Goal: Information Seeking & Learning: Learn about a topic

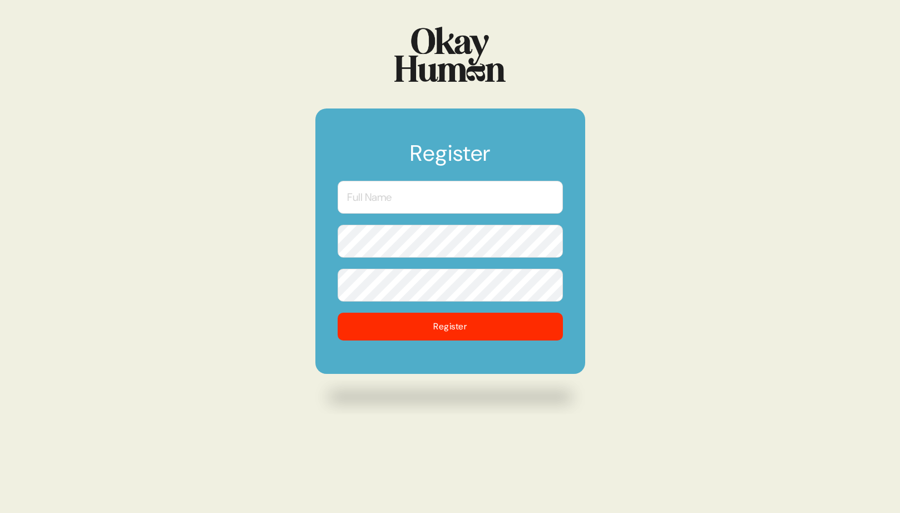
click at [392, 197] on input "text" at bounding box center [449, 197] width 225 height 33
type input "[PERSON_NAME]"
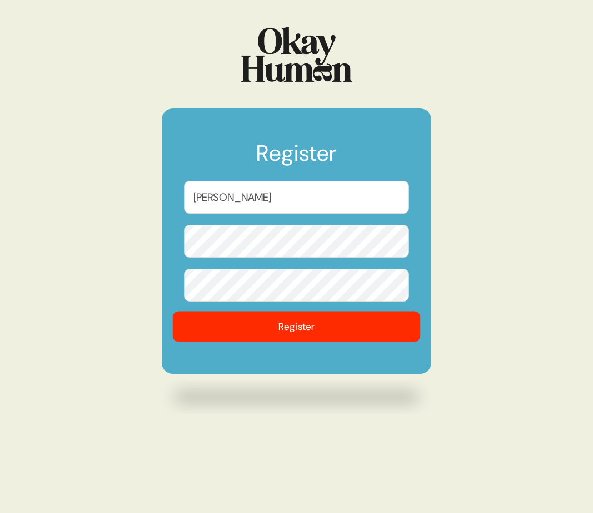
click at [244, 325] on button "Register" at bounding box center [297, 326] width 248 height 31
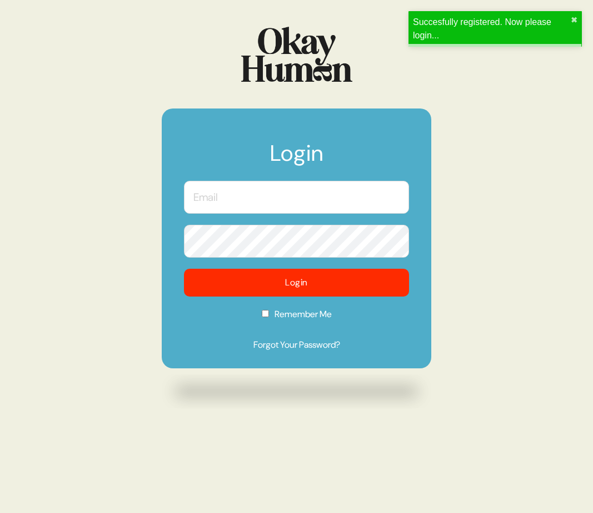
click at [232, 201] on input "text" at bounding box center [296, 197] width 225 height 33
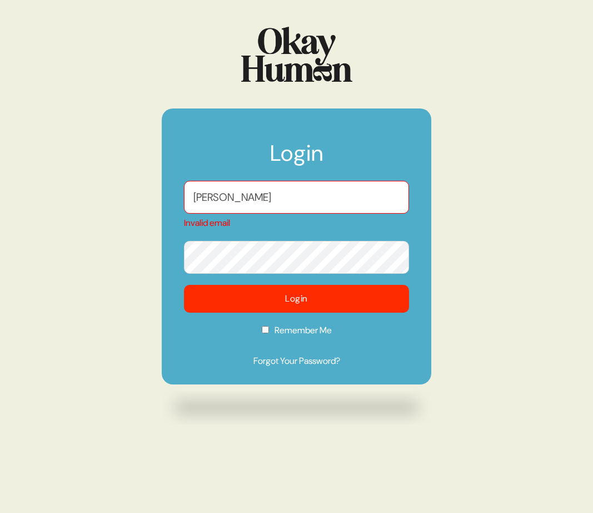
drag, startPoint x: 265, startPoint y: 200, endPoint x: 217, endPoint y: 199, distance: 48.4
click at [217, 199] on input "[PERSON_NAME]" at bounding box center [296, 197] width 225 height 33
type input "A"
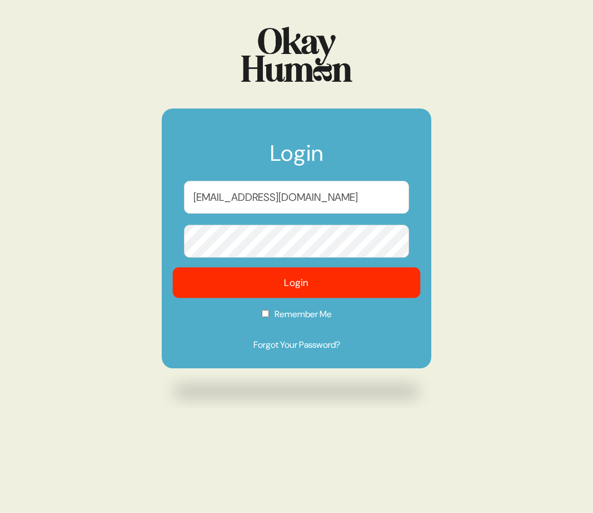
click at [237, 290] on button "Login" at bounding box center [297, 282] width 248 height 31
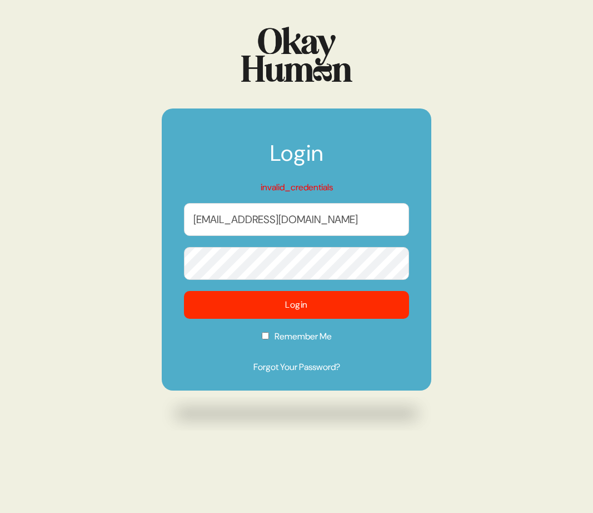
drag, startPoint x: 317, startPoint y: 220, endPoint x: 217, endPoint y: 219, distance: 100.6
click at [217, 219] on input "[EMAIL_ADDRESS][DOMAIN_NAME]" at bounding box center [296, 219] width 225 height 33
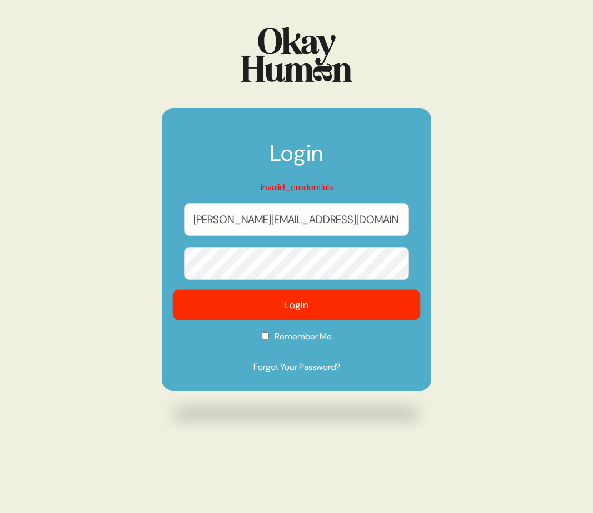
type input "[PERSON_NAME][EMAIL_ADDRESS][DOMAIN_NAME]"
click at [264, 307] on button "Login" at bounding box center [297, 305] width 248 height 31
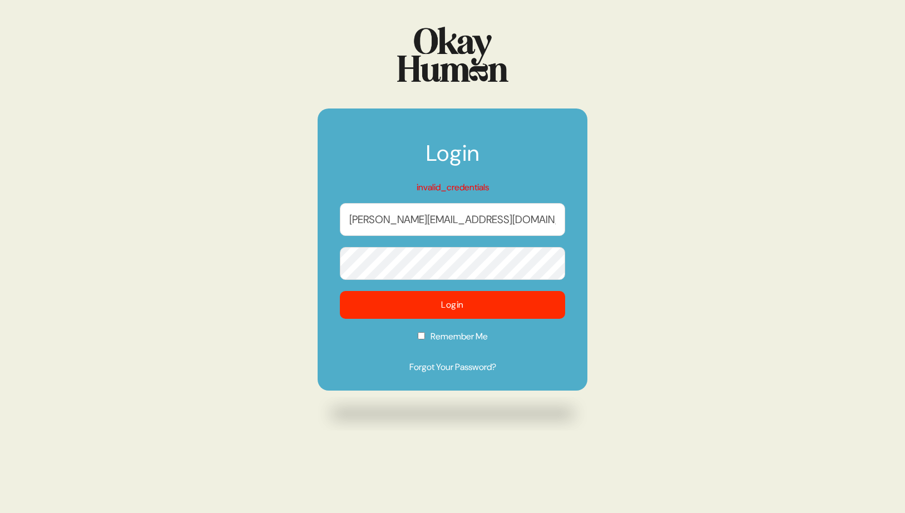
drag, startPoint x: 433, startPoint y: 221, endPoint x: 304, endPoint y: 219, distance: 128.4
click at [304, 219] on div "Login invalid_credentials [PERSON_NAME][SECURITY_DATA][DOMAIN_NAME] Login Remem…" at bounding box center [452, 256] width 905 height 513
click at [292, 262] on div "Login invalid_credentials [PERSON_NAME][SECURITY_DATA][DOMAIN_NAME] Login Remem…" at bounding box center [452, 256] width 905 height 513
click at [320, 279] on form "Login invalid_credentials [PERSON_NAME][SECURITY_DATA][DOMAIN_NAME] Login Remem…" at bounding box center [452, 249] width 270 height 282
click at [422, 336] on input "Remember Me" at bounding box center [421, 335] width 7 height 7
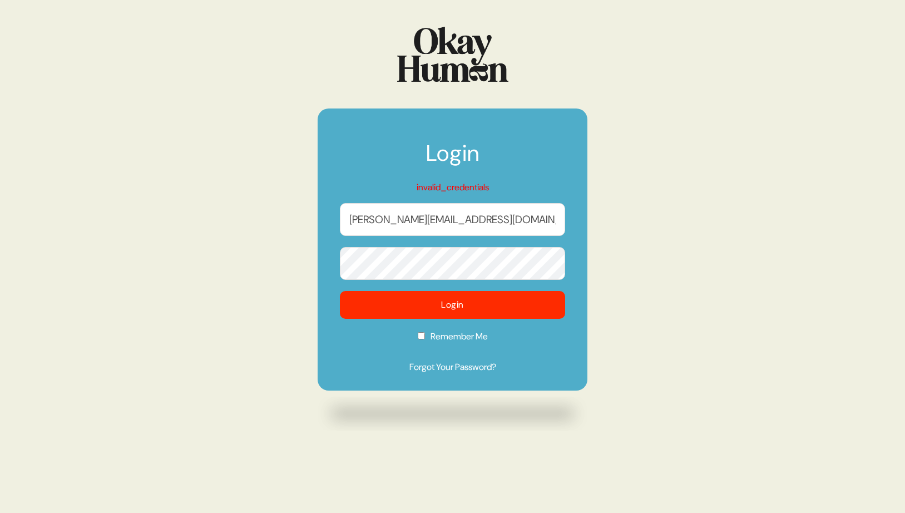
checkbox input "true"
click at [458, 305] on button "Login" at bounding box center [453, 305] width 248 height 31
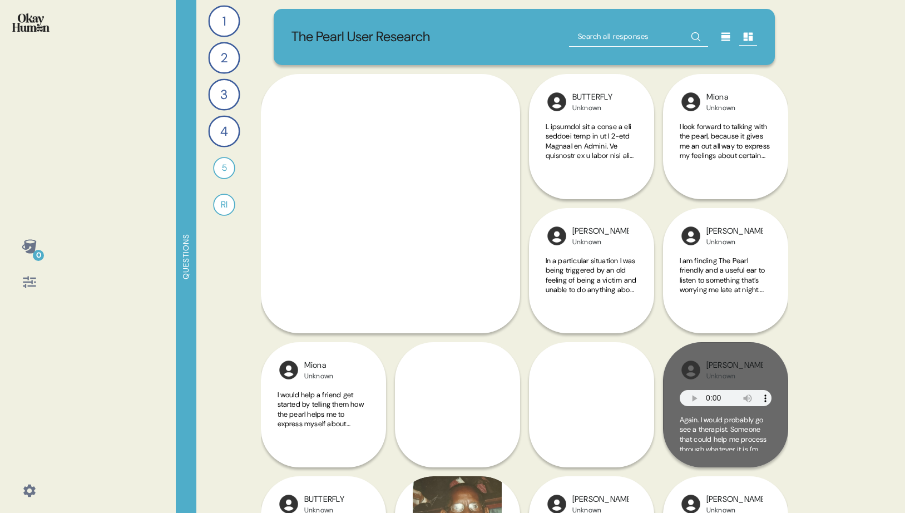
click at [883, 205] on div "0 Questions 1 How would you explain The Pearl to someone who had never tried it…" at bounding box center [452, 256] width 905 height 513
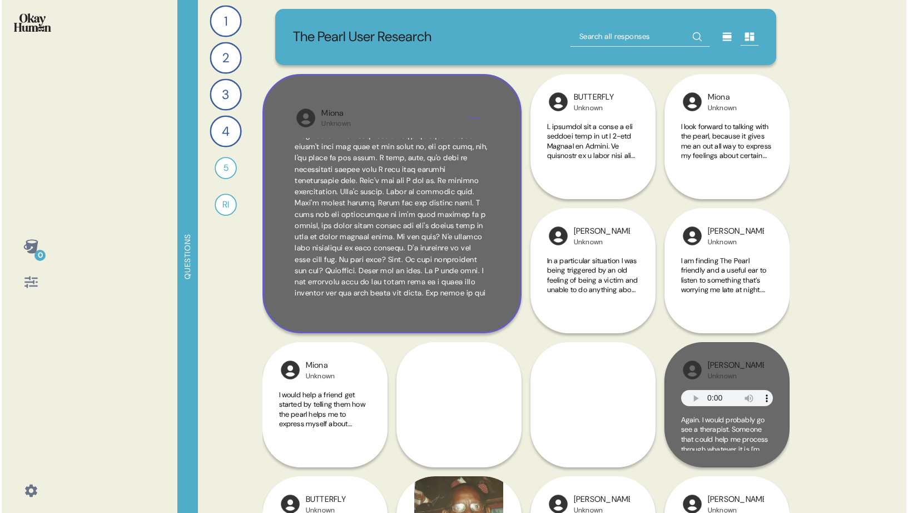
scroll to position [803, 0]
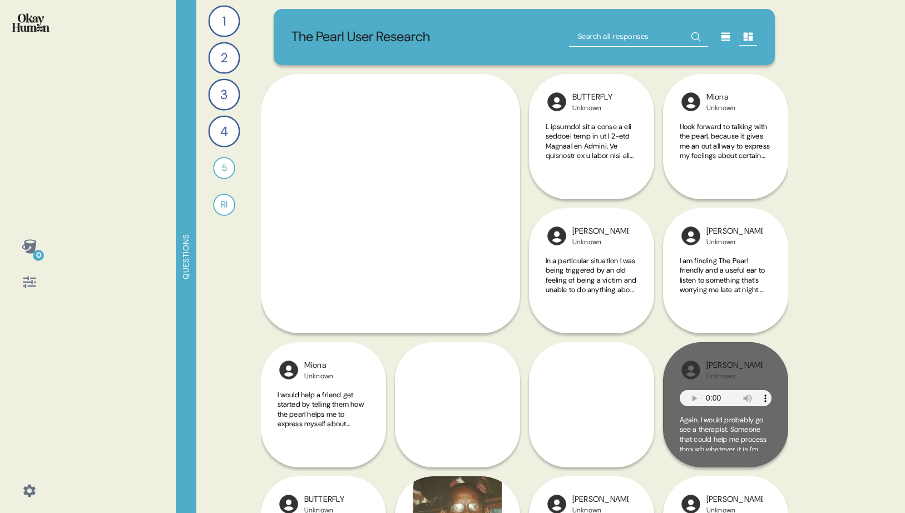
click at [855, 292] on div "0 Questions 1 How would you explain The Pearl to someone who had never tried it…" at bounding box center [452, 256] width 905 height 513
click at [232, 330] on div "1 How would you explain The Pearl to someone who had never tried it before? 4 R…" at bounding box center [224, 256] width 56 height 513
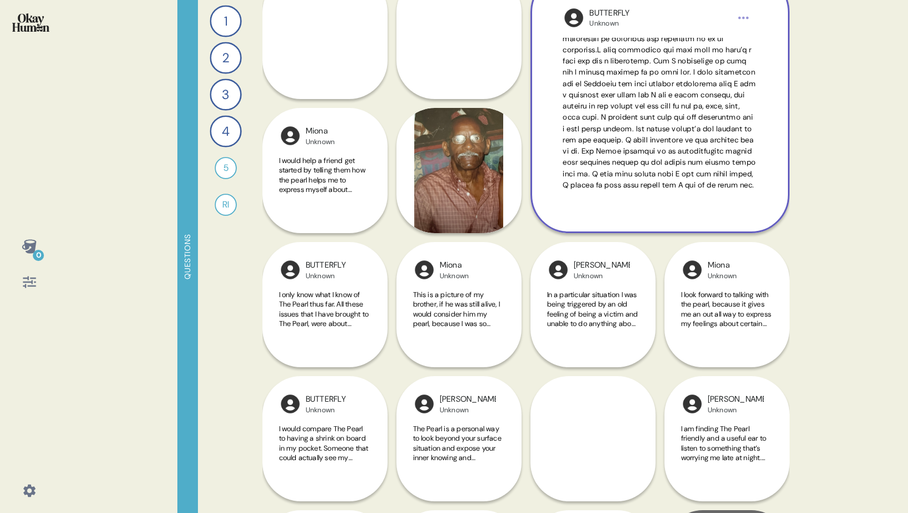
scroll to position [104, 0]
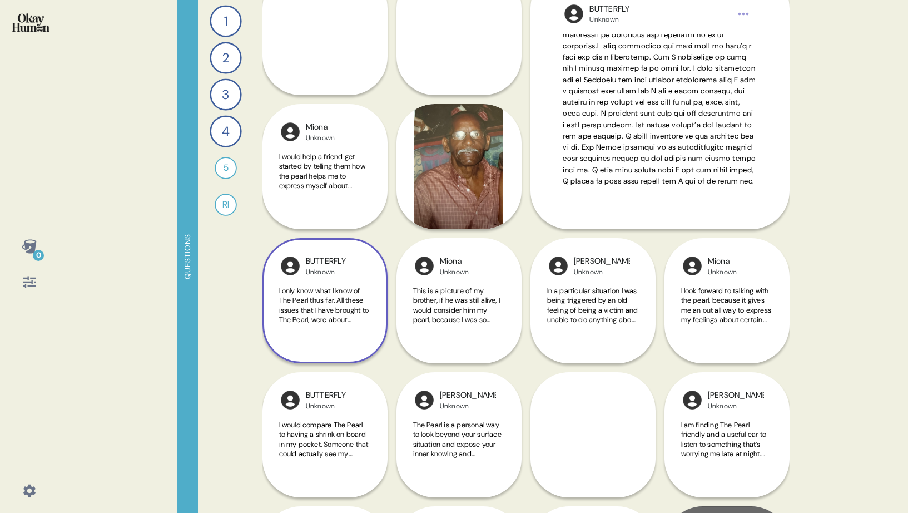
click at [327, 302] on span "I only know what I know of The Pearl thus far. All these issues that I have bro…" at bounding box center [324, 369] width 90 height 166
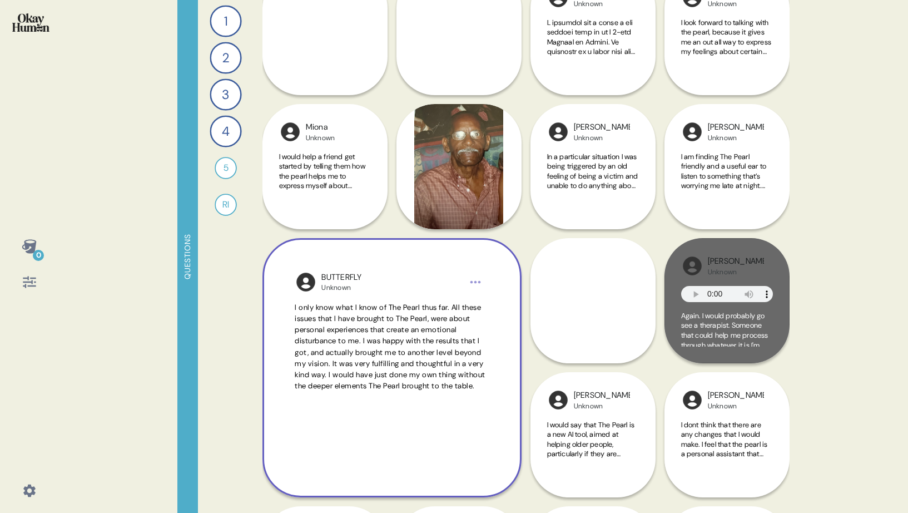
scroll to position [115, 0]
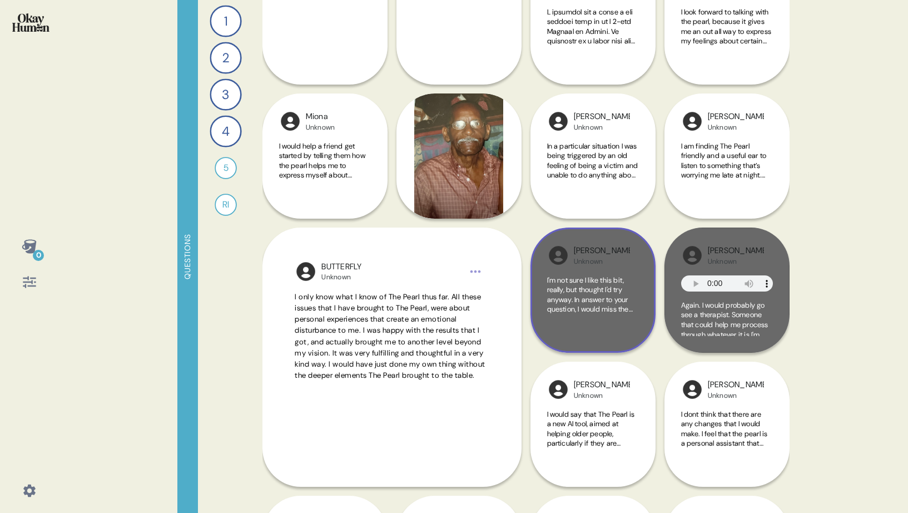
click at [599, 284] on span "I'm not sure I like this bit, really, but thought I'd try anyway. In answer to …" at bounding box center [592, 333] width 90 height 117
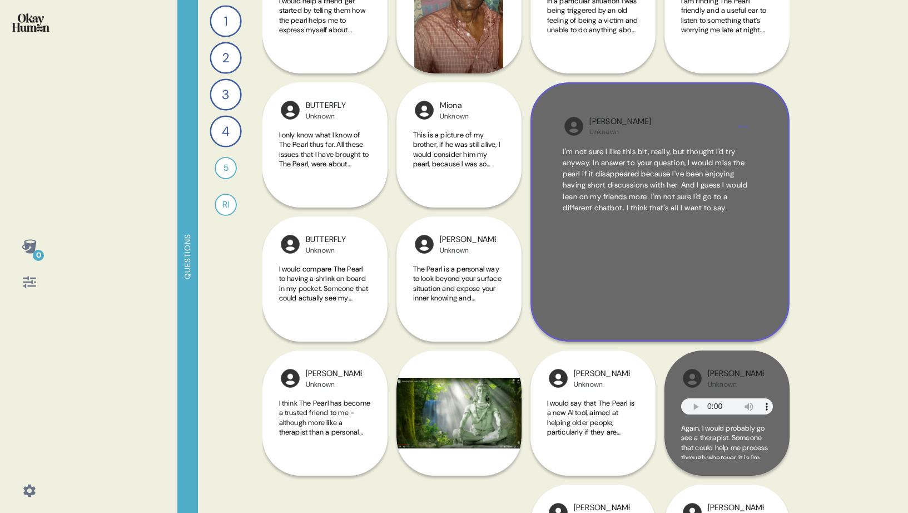
scroll to position [331, 0]
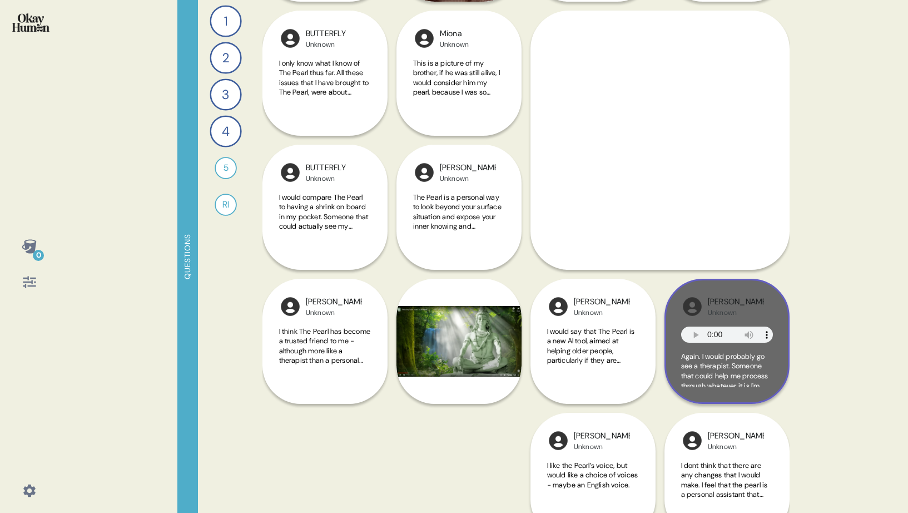
click at [721, 369] on span "Again. I would probably go see a therapist. Someone that could help me process …" at bounding box center [724, 399] width 87 height 97
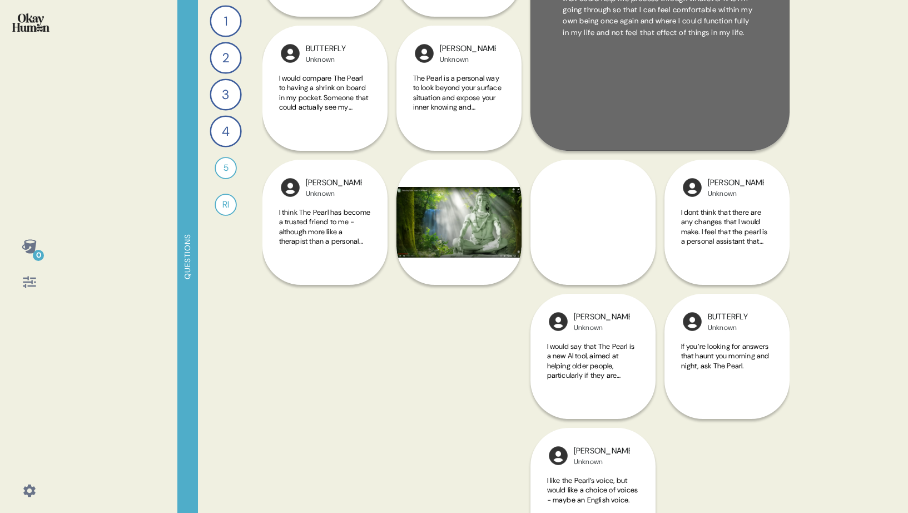
scroll to position [459, 0]
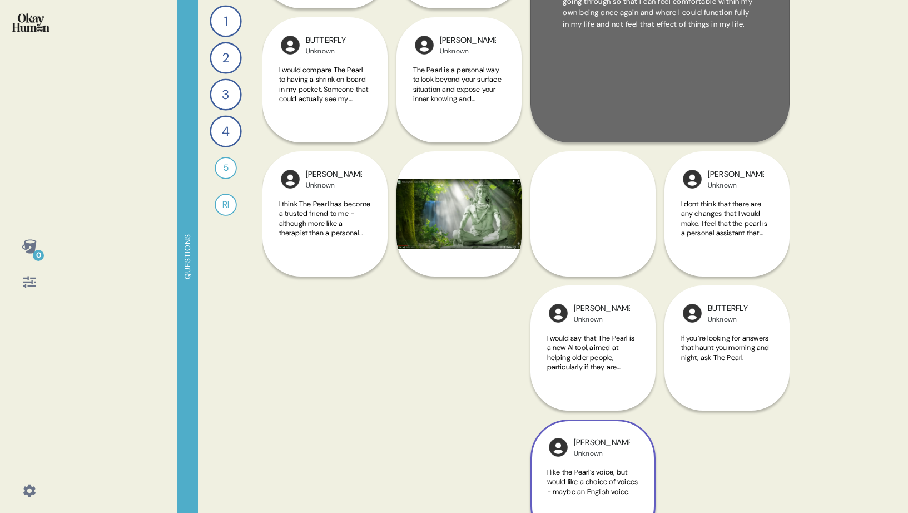
click at [590, 358] on div "[PERSON_NAME] Unknown I like the Pearl’s voice, but would like a choice of voic…" at bounding box center [592, 347] width 125 height 393
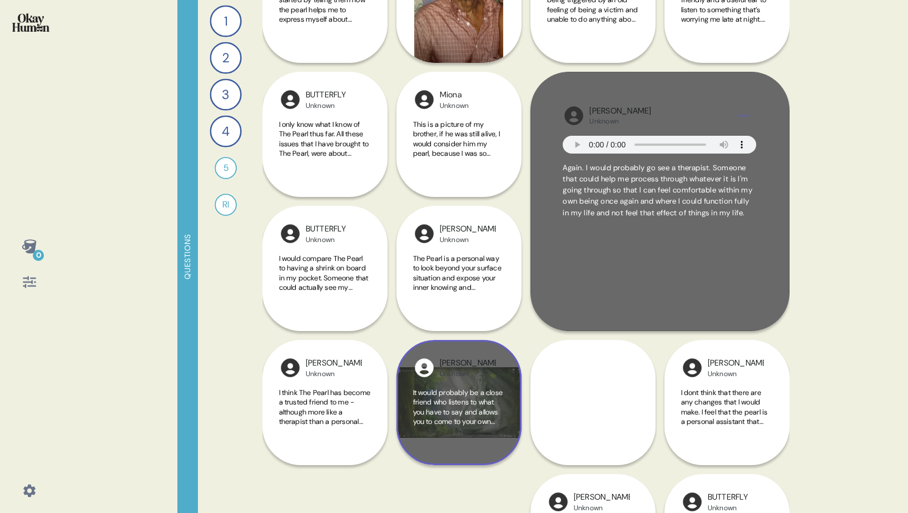
scroll to position [0, 0]
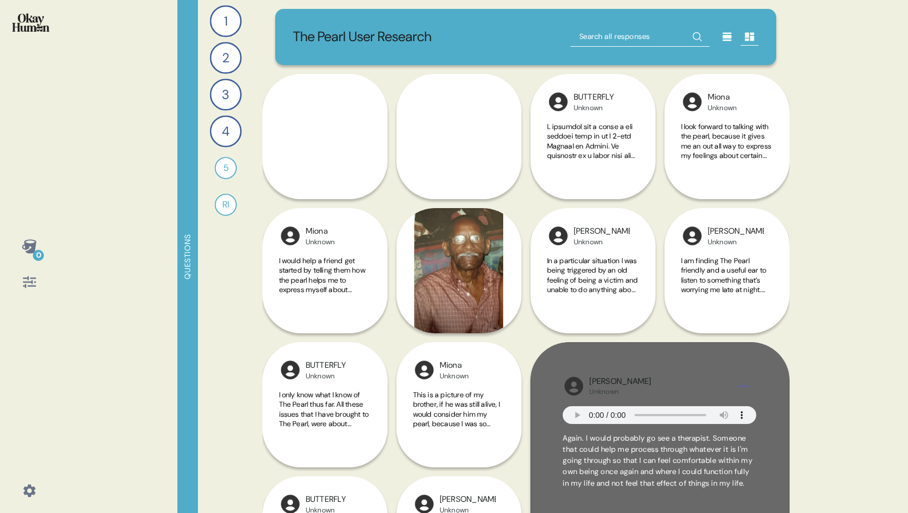
click at [842, 351] on div "0 Questions 1 How would you explain The Pearl to someone who had never tried it…" at bounding box center [454, 256] width 908 height 513
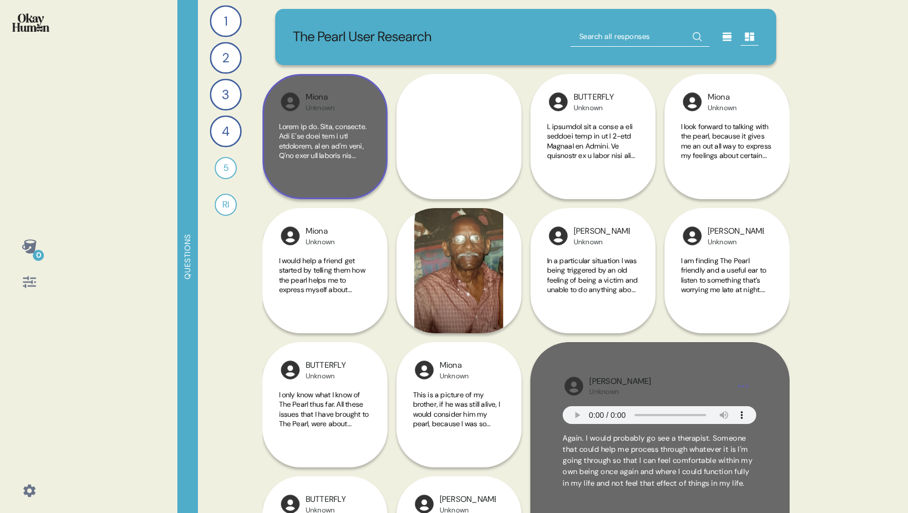
click at [341, 120] on div "Miona Unknown" at bounding box center [324, 136] width 125 height 125
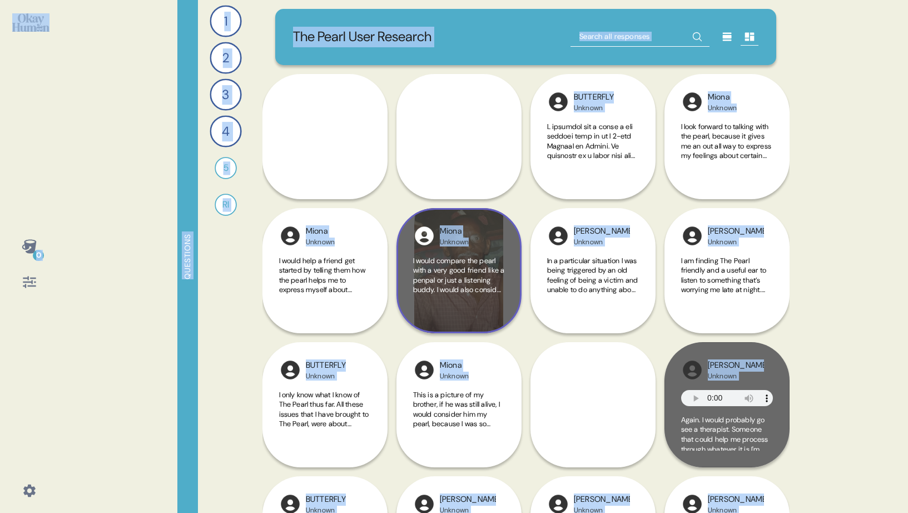
click at [476, 281] on span "I would compare the pearl with a very good friend like a penpal or just a liste…" at bounding box center [459, 373] width 92 height 234
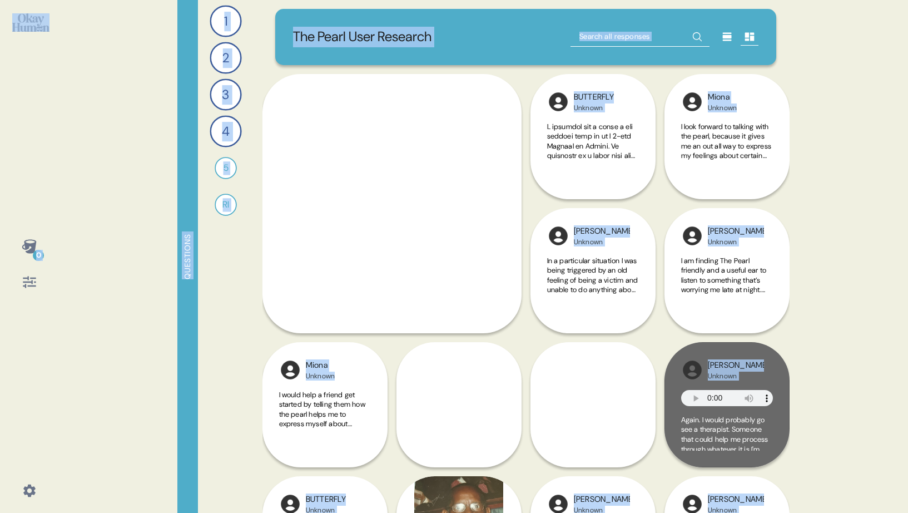
click at [237, 244] on div "1 How would you explain The Pearl to someone who had never tried it before? 4 R…" at bounding box center [226, 256] width 56 height 513
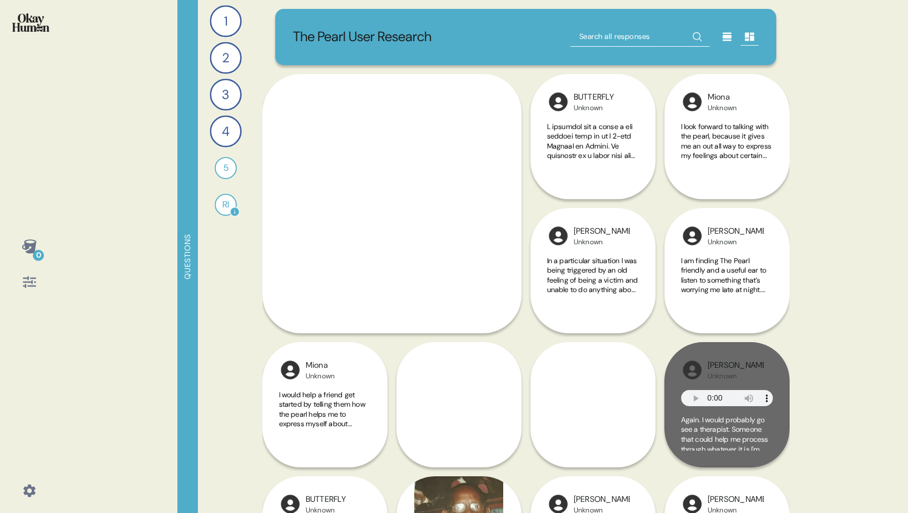
click at [226, 201] on div "RI" at bounding box center [226, 204] width 22 height 22
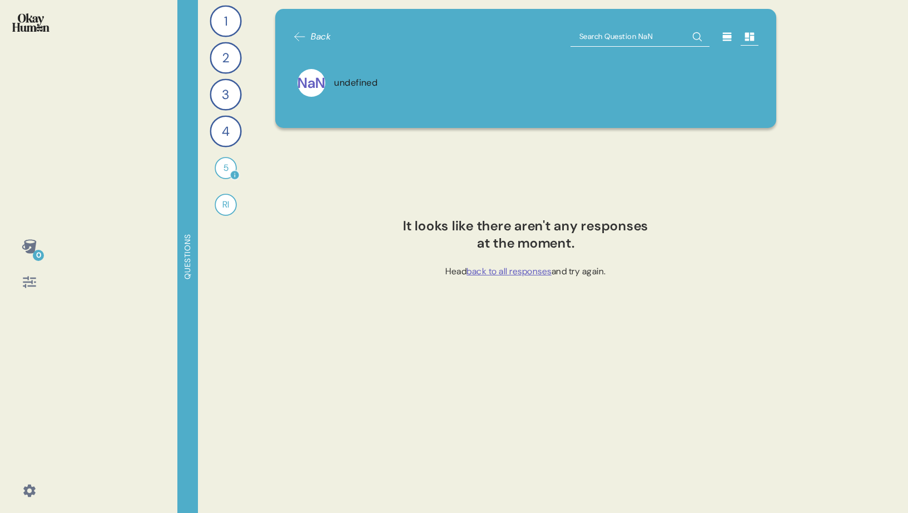
click at [228, 166] on div "5" at bounding box center [226, 168] width 22 height 22
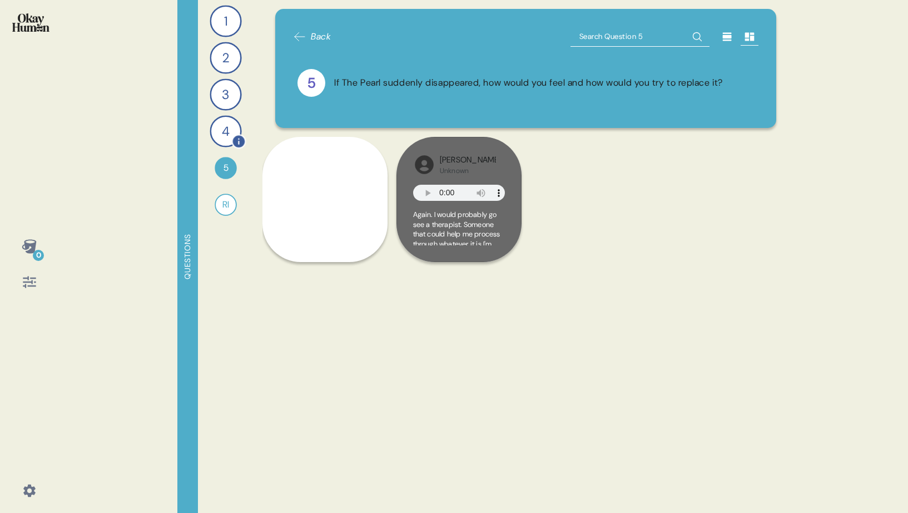
click at [228, 135] on div "4" at bounding box center [226, 131] width 32 height 32
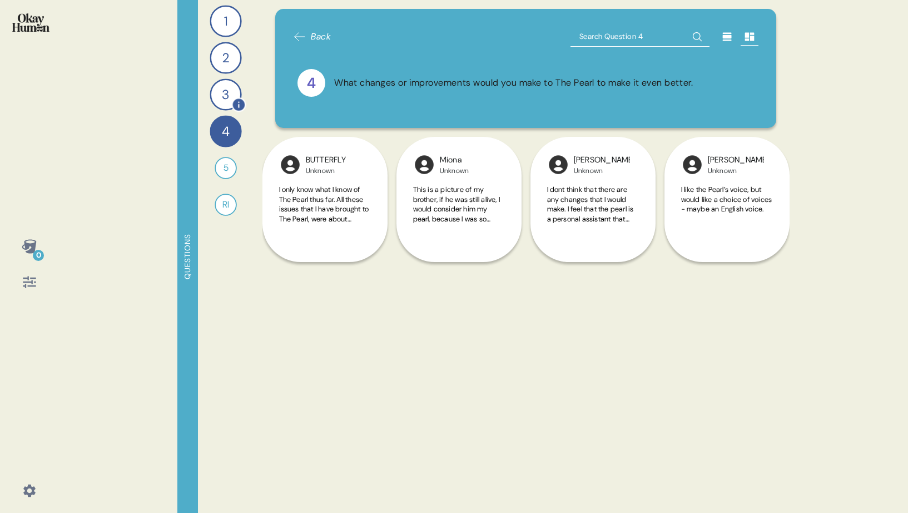
click at [229, 97] on div "3" at bounding box center [226, 94] width 32 height 32
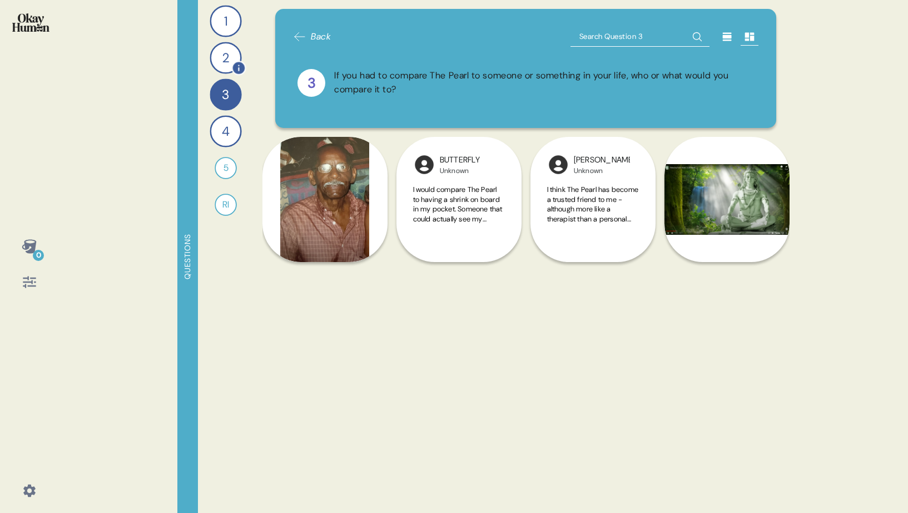
click at [229, 52] on div "2" at bounding box center [226, 58] width 32 height 32
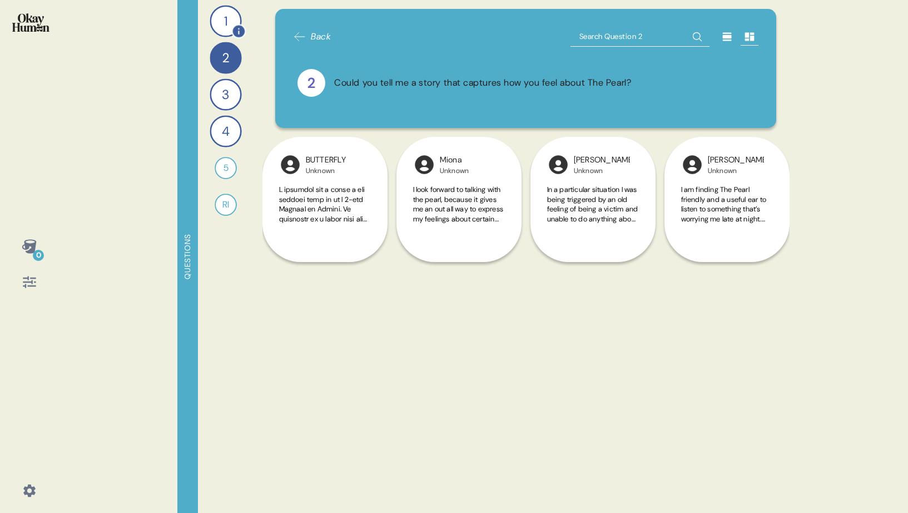
click at [227, 26] on div "1" at bounding box center [226, 21] width 32 height 32
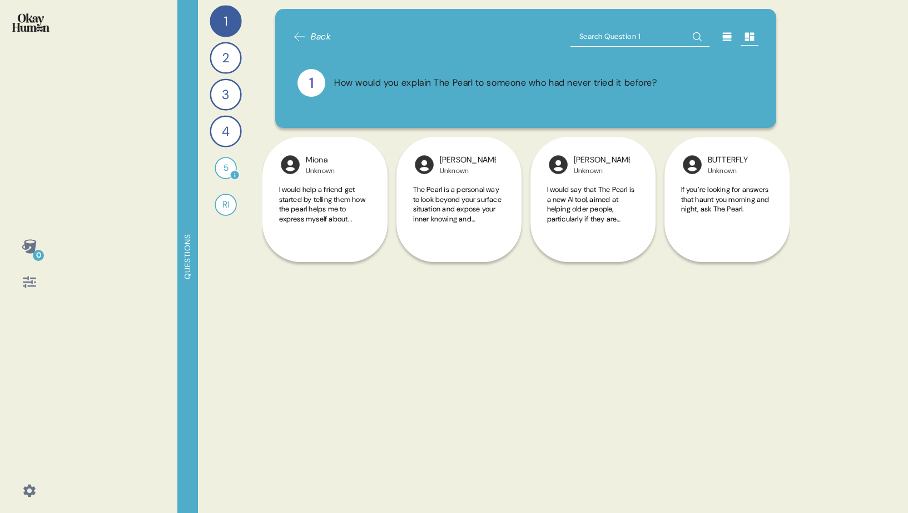
click at [224, 175] on div "5" at bounding box center [226, 168] width 22 height 22
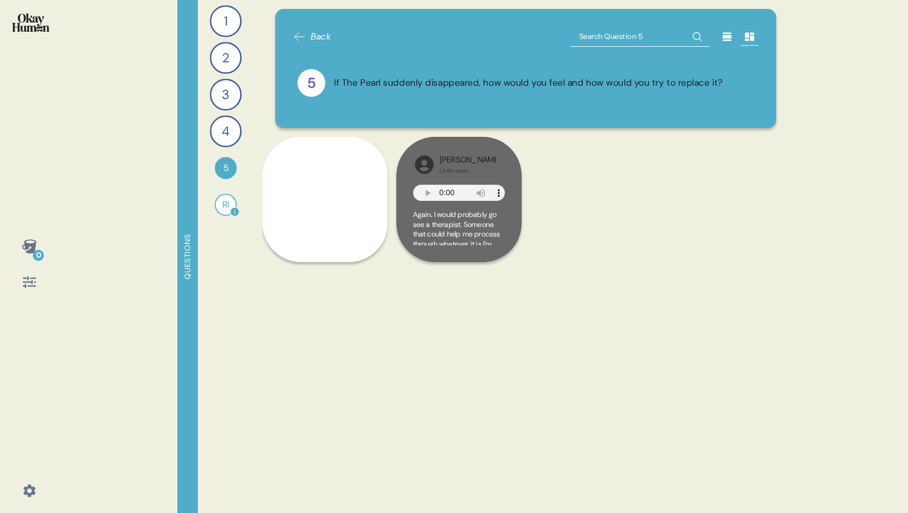
click at [225, 203] on div "RI" at bounding box center [226, 204] width 22 height 22
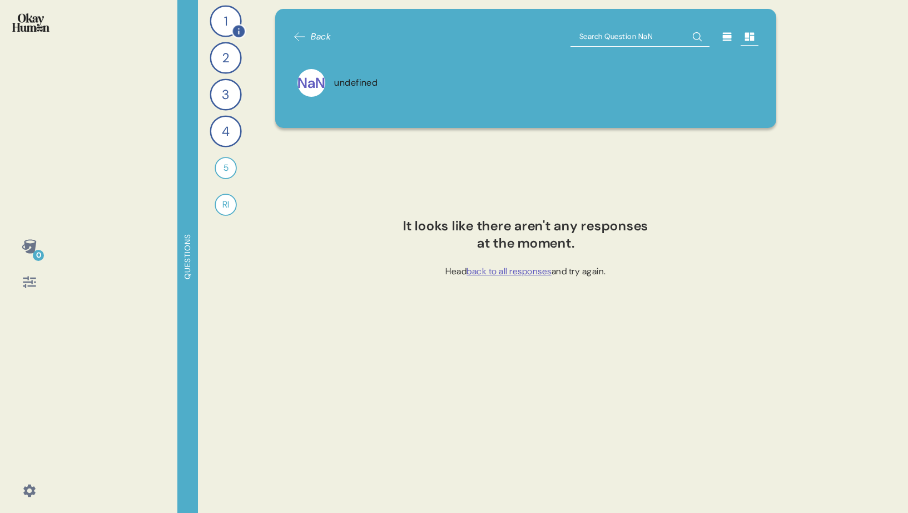
click at [227, 14] on div "1" at bounding box center [226, 21] width 32 height 32
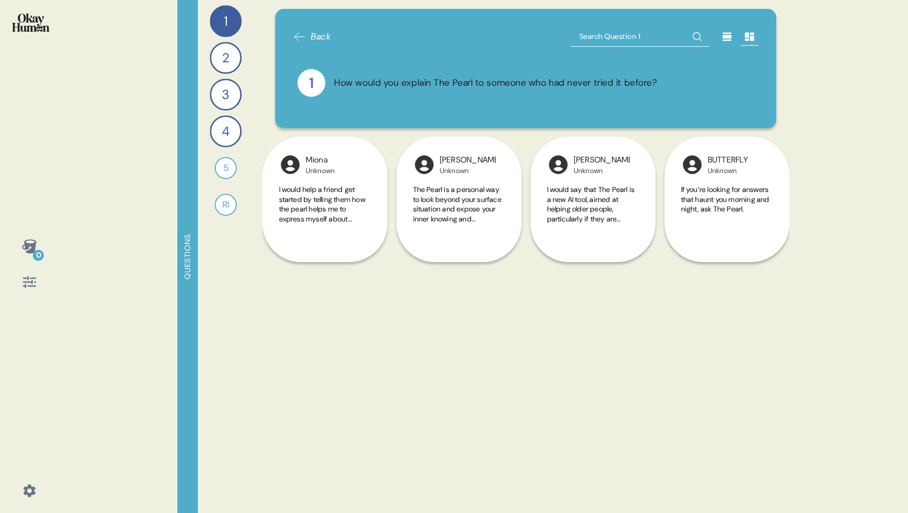
click at [319, 33] on span "Back" at bounding box center [321, 36] width 20 height 13
click at [295, 31] on icon at bounding box center [299, 36] width 13 height 13
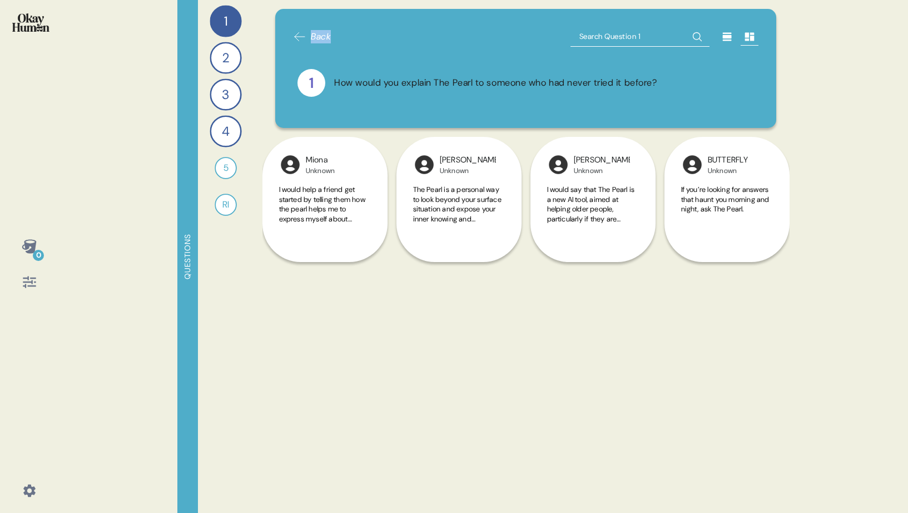
click at [295, 31] on icon at bounding box center [299, 36] width 13 height 13
click at [731, 33] on icon at bounding box center [726, 37] width 9 height 8
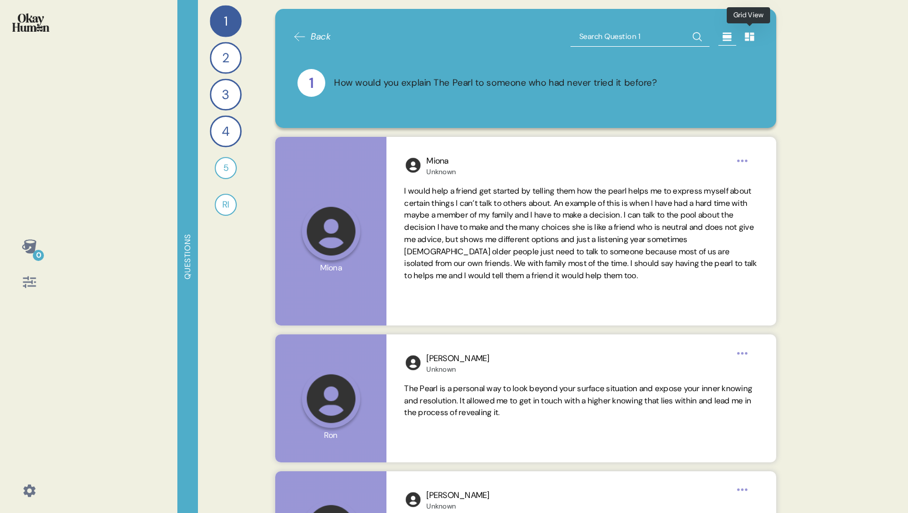
click at [749, 37] on icon at bounding box center [749, 36] width 11 height 11
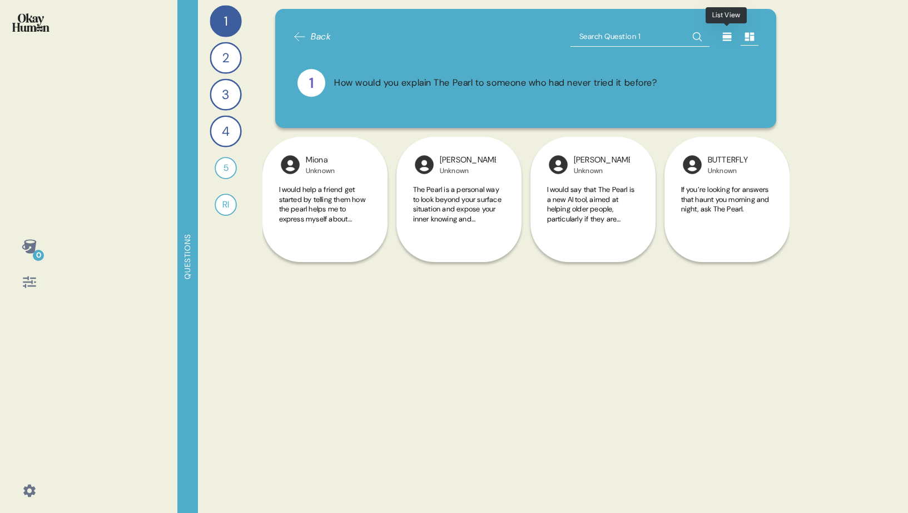
click at [730, 36] on icon at bounding box center [726, 37] width 9 height 8
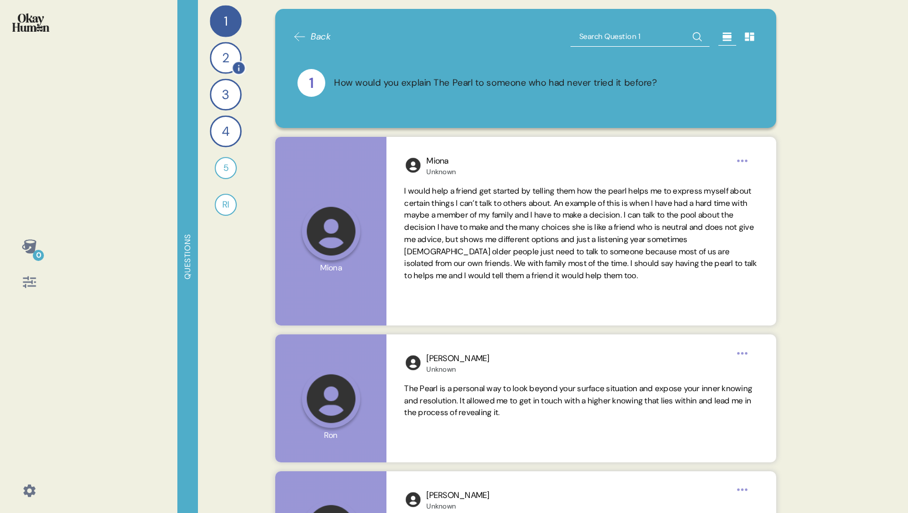
click at [218, 61] on div "2" at bounding box center [226, 58] width 32 height 32
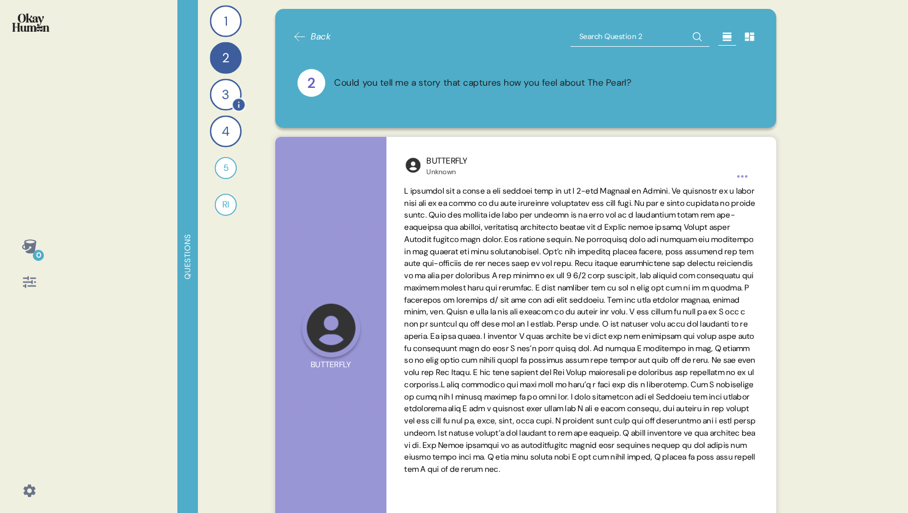
click at [228, 96] on div "3" at bounding box center [226, 94] width 32 height 32
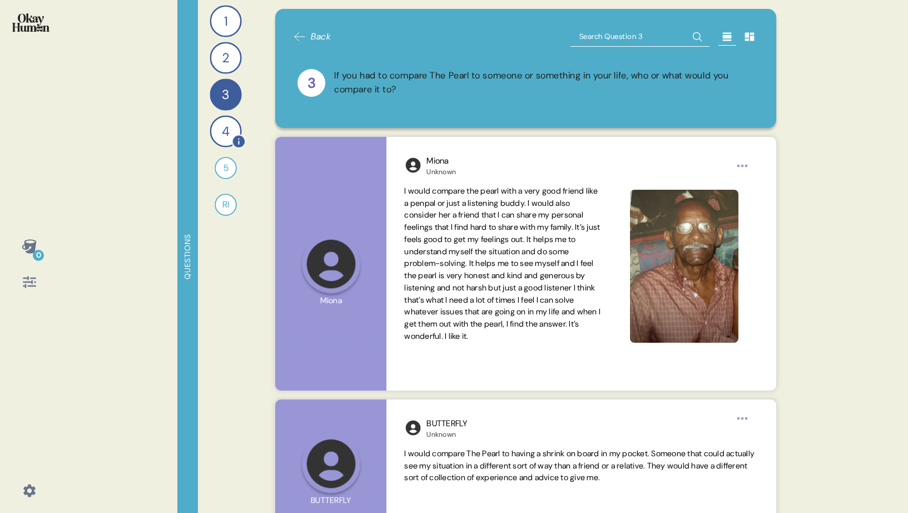
click at [230, 129] on div "4" at bounding box center [226, 131] width 32 height 32
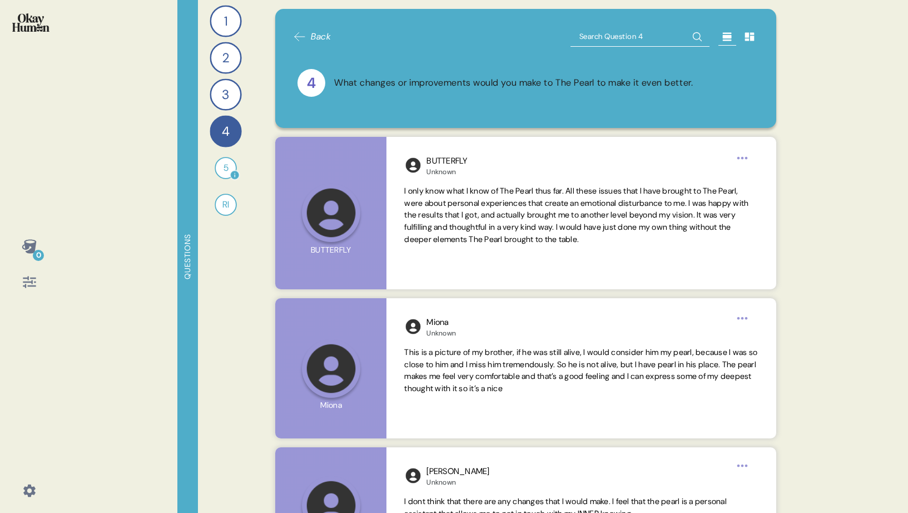
click at [226, 168] on div "5" at bounding box center [226, 168] width 22 height 22
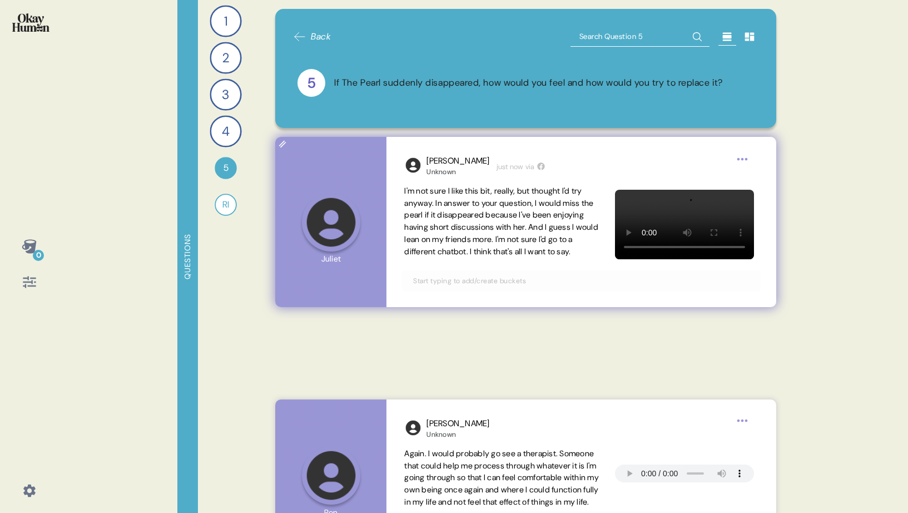
scroll to position [60, 0]
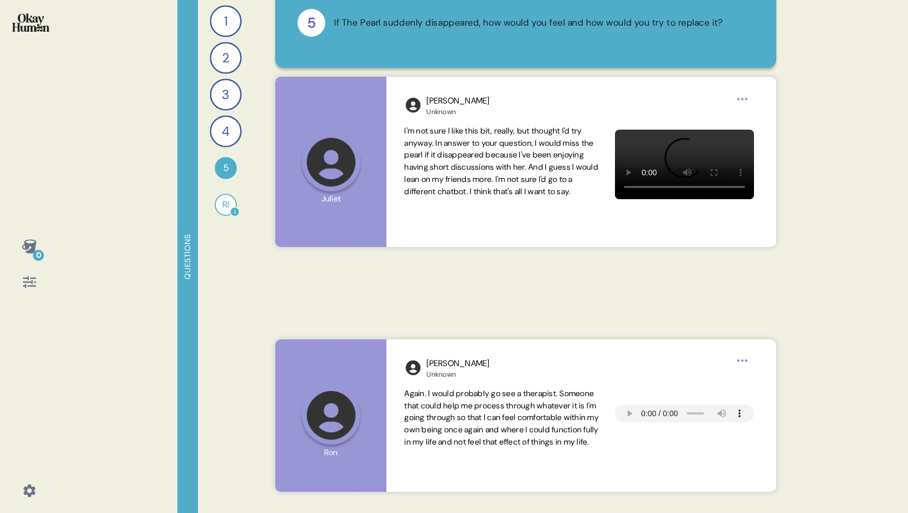
click at [224, 203] on div "RI" at bounding box center [226, 204] width 22 height 22
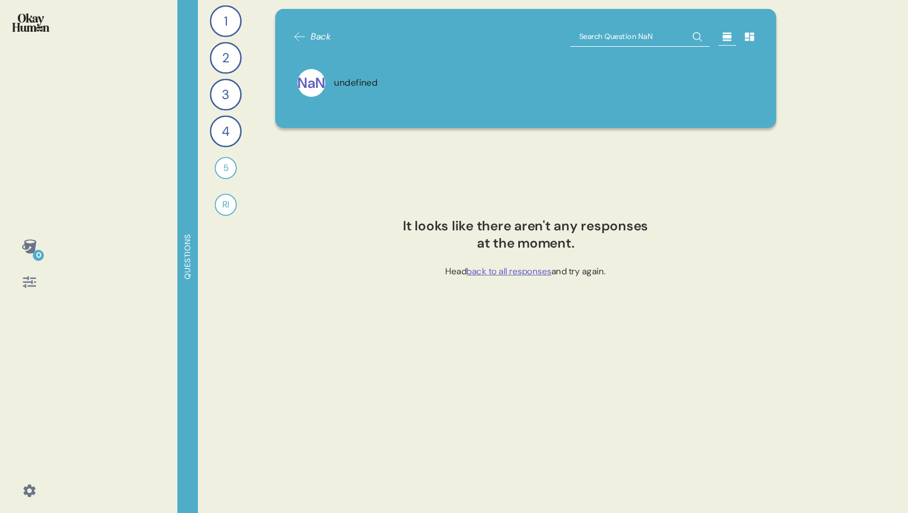
click at [518, 271] on span "back to all responses" at bounding box center [508, 271] width 85 height 12
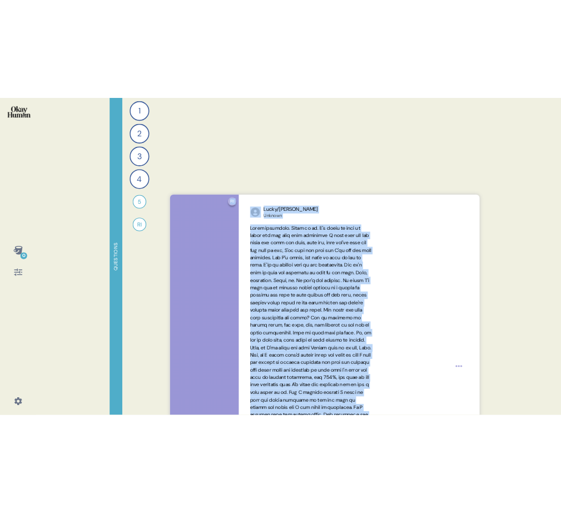
scroll to position [4155, 0]
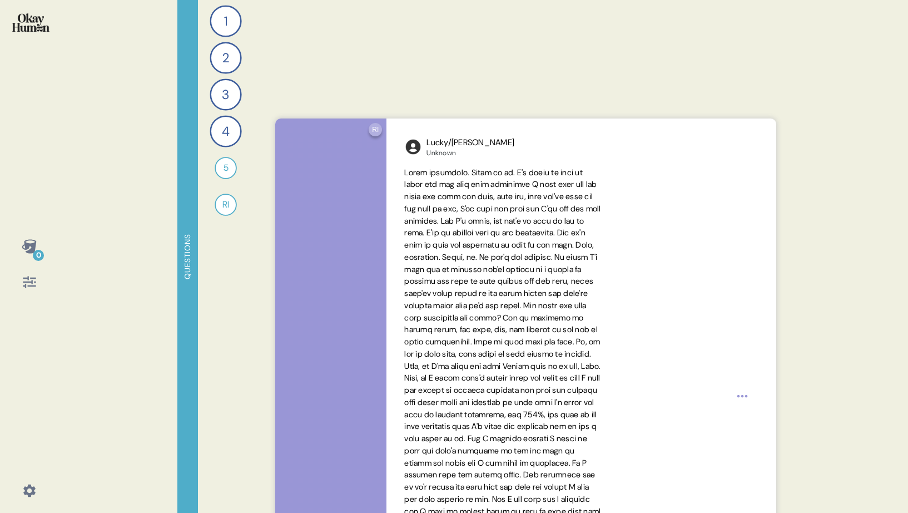
drag, startPoint x: 405, startPoint y: 127, endPoint x: 579, endPoint y: 61, distance: 186.7
copy span "There we go. Okay, fabulous. And I've just got a few questions, so if it's okay…"
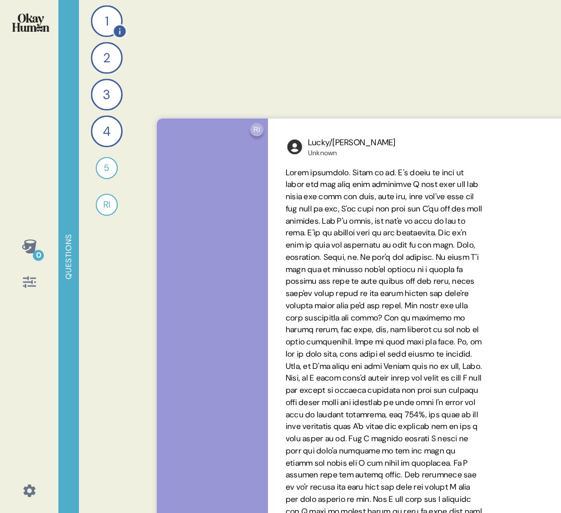
click at [106, 19] on div "1" at bounding box center [107, 21] width 32 height 32
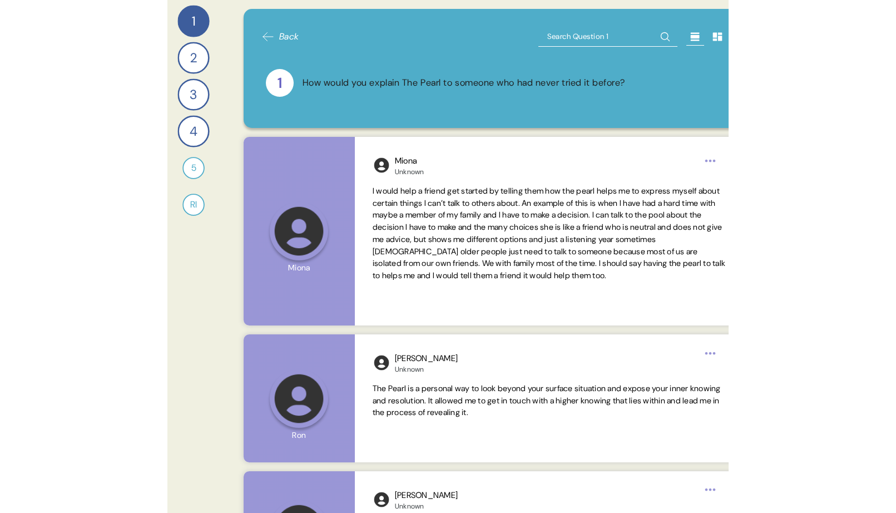
scroll to position [0, 78]
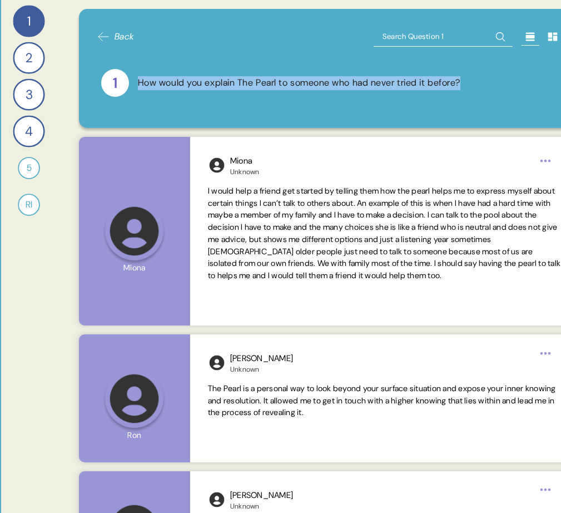
drag, startPoint x: 486, startPoint y: 79, endPoint x: 135, endPoint y: 78, distance: 351.4
click at [135, 78] on div "1 How would you explain The Pearl to someone who had never tried it before?" at bounding box center [329, 83] width 456 height 28
copy div "How would you explain The Pearl to someone who had never tried it before?"
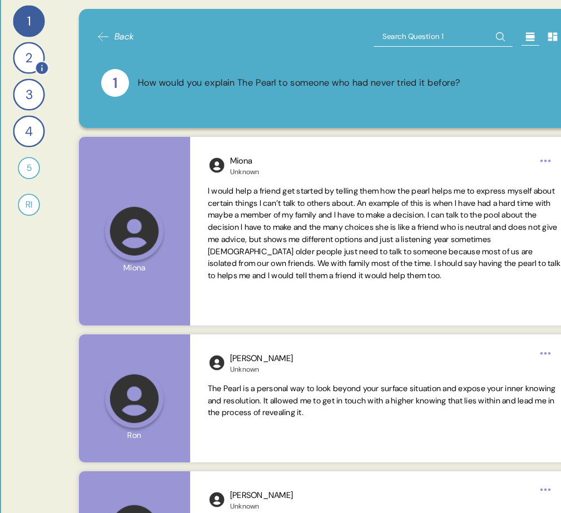
click at [26, 57] on div "2" at bounding box center [29, 58] width 32 height 32
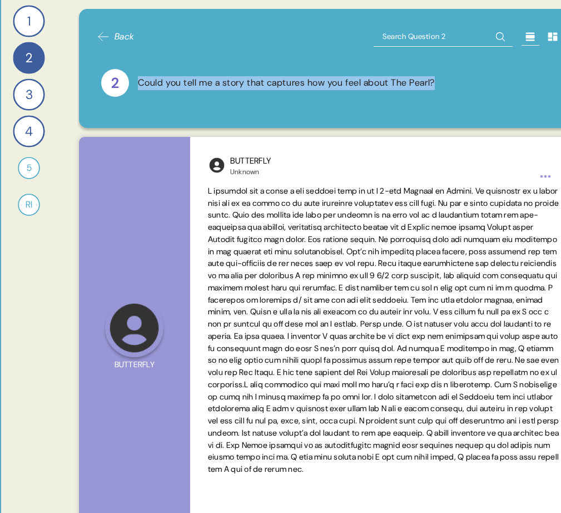
drag, startPoint x: 458, startPoint y: 85, endPoint x: 140, endPoint y: 81, distance: 318.6
click at [140, 81] on div "2 Could you tell me a story that captures how you feel about The Pearl?" at bounding box center [329, 83] width 456 height 28
copy div "Could you tell me a story that captures how you feel about The Pearl?"
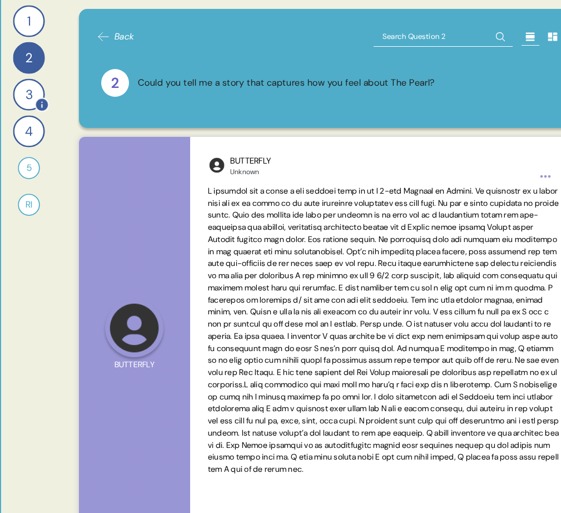
click at [28, 98] on div "3" at bounding box center [29, 94] width 32 height 32
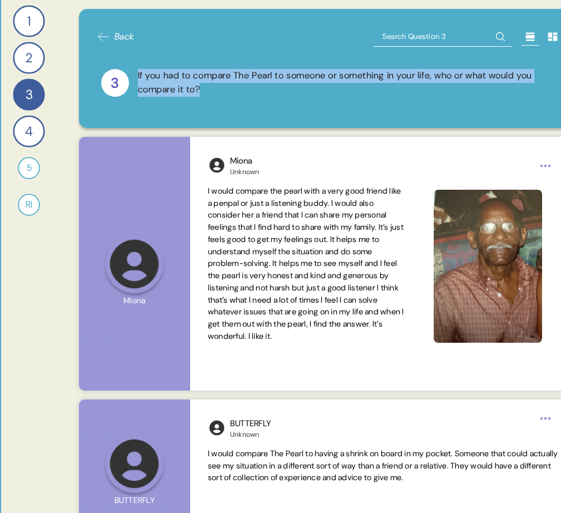
drag, startPoint x: 242, startPoint y: 90, endPoint x: 136, endPoint y: 79, distance: 106.8
click at [136, 79] on div "3 If you had to compare The Pearl to someone or something in your life, who or …" at bounding box center [329, 83] width 456 height 28
copy div "If you had to compare The Pearl to someone or something in your life, who or wh…"
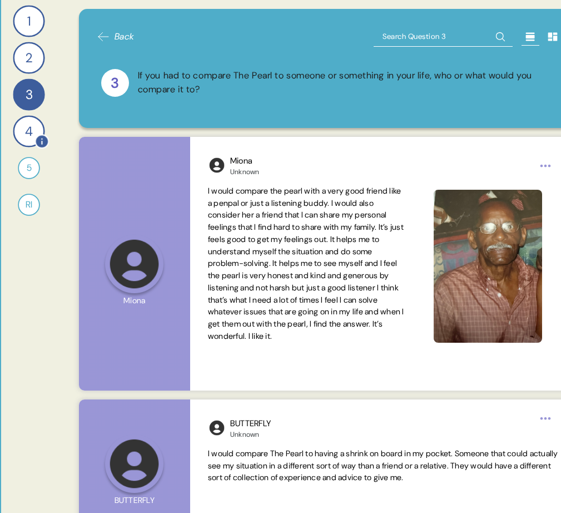
click at [27, 127] on div "4" at bounding box center [29, 131] width 32 height 32
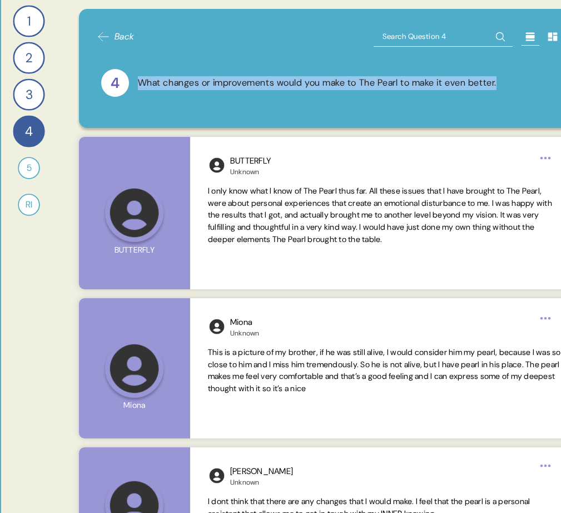
drag, startPoint x: 535, startPoint y: 80, endPoint x: 127, endPoint y: 82, distance: 408.1
click at [127, 82] on div "4 What changes or improvements would you make to The Pearl to make it even bett…" at bounding box center [329, 83] width 456 height 28
copy div "What changes or improvements would you make to The Pearl to make it even better."
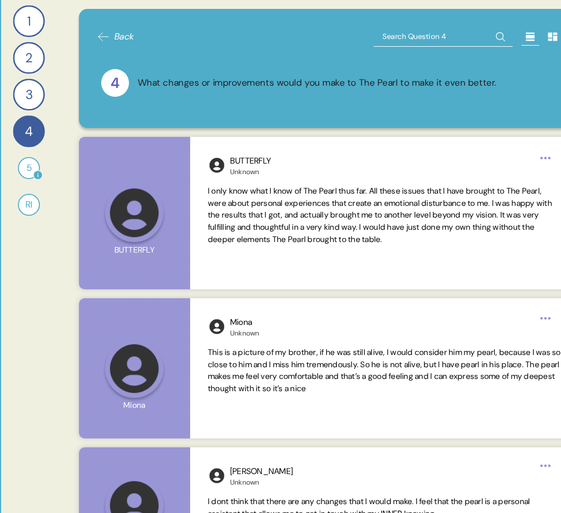
click at [31, 169] on div "5" at bounding box center [29, 168] width 22 height 22
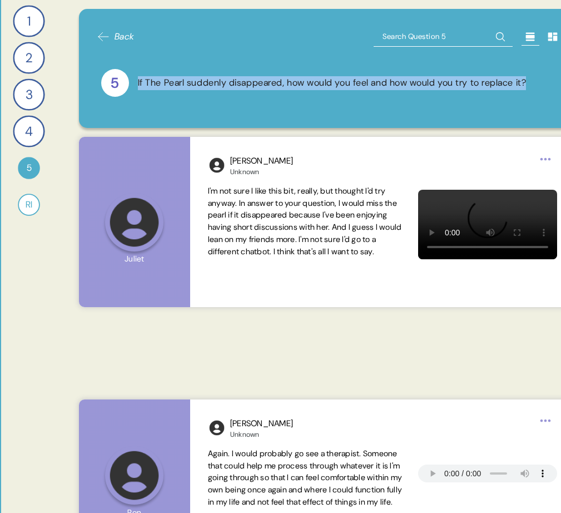
drag, startPoint x: 137, startPoint y: 82, endPoint x: 513, endPoint y: 98, distance: 376.2
click at [513, 98] on div "5 If The Pearl suddenly disappeared, how would you feel and how would you try t…" at bounding box center [329, 83] width 465 height 54
copy div "If The Pearl suddenly disappeared, how would you feel and how would you try to …"
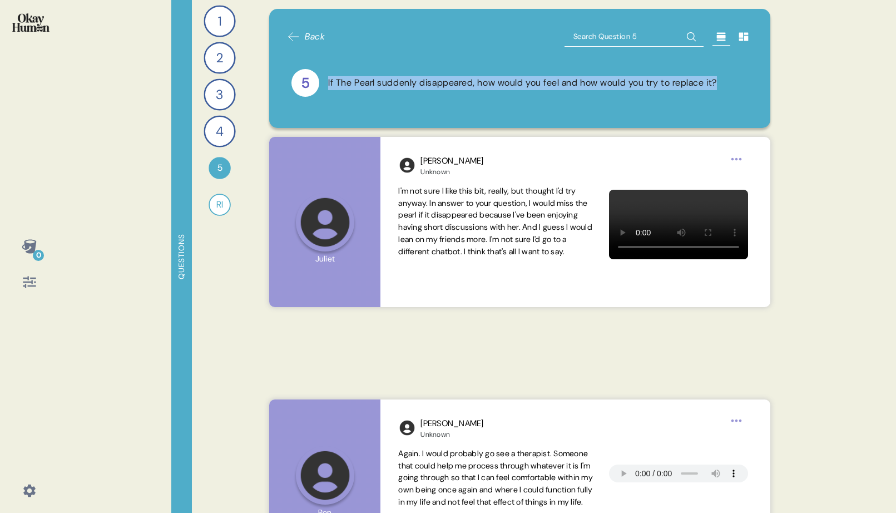
scroll to position [0, 0]
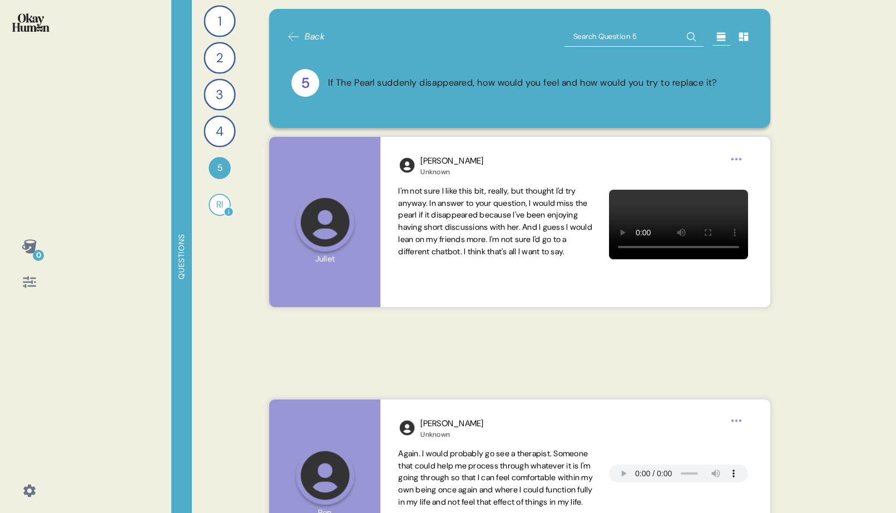
click at [218, 205] on div "RI" at bounding box center [219, 204] width 22 height 22
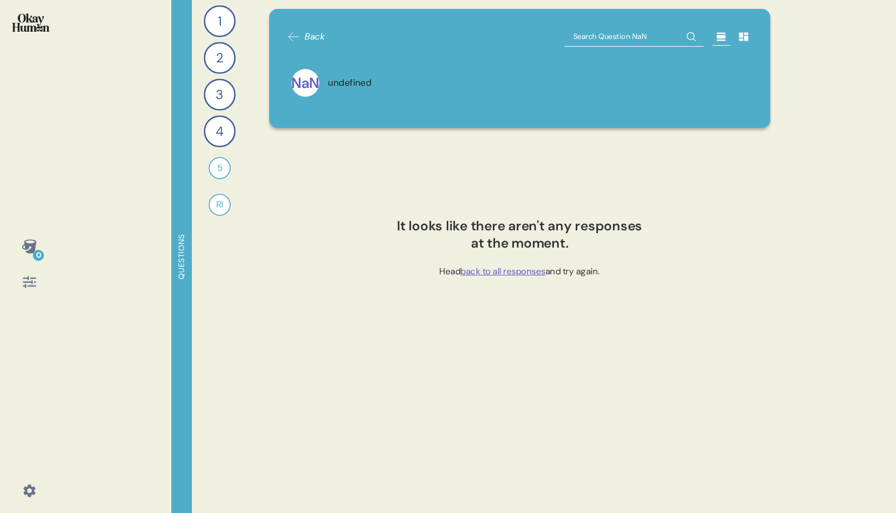
click at [513, 272] on span "back to all responses" at bounding box center [502, 271] width 85 height 12
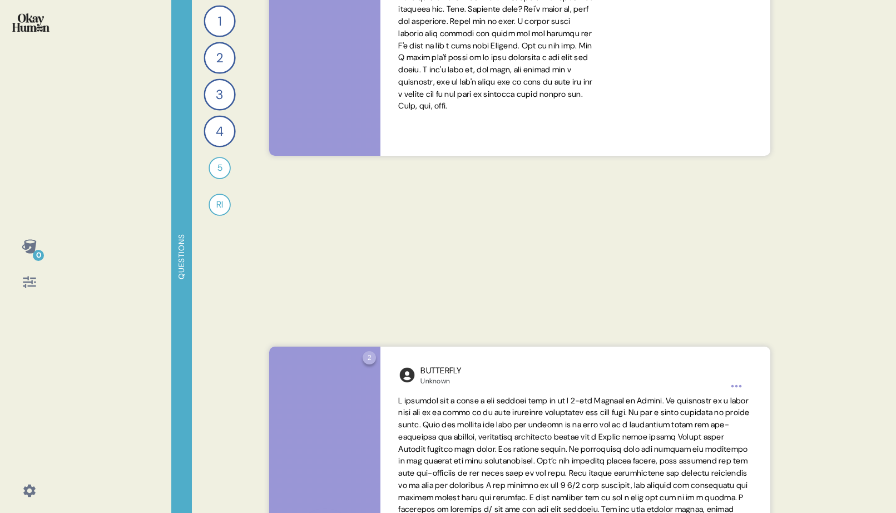
scroll to position [7406, 0]
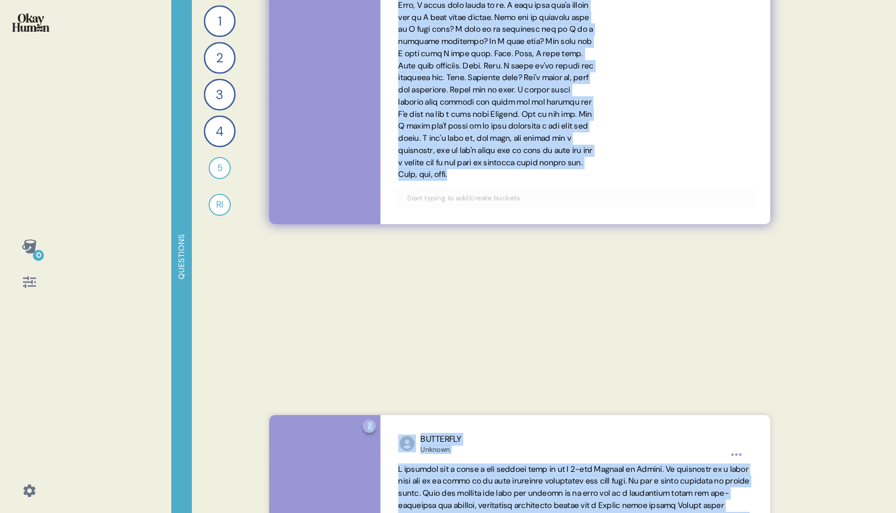
drag, startPoint x: 399, startPoint y: 299, endPoint x: 568, endPoint y: 355, distance: 178.5
copy div "2 Loremips dol Sitam co adip elitseddo ei temp incididu Utlab etd magn al e adm…"
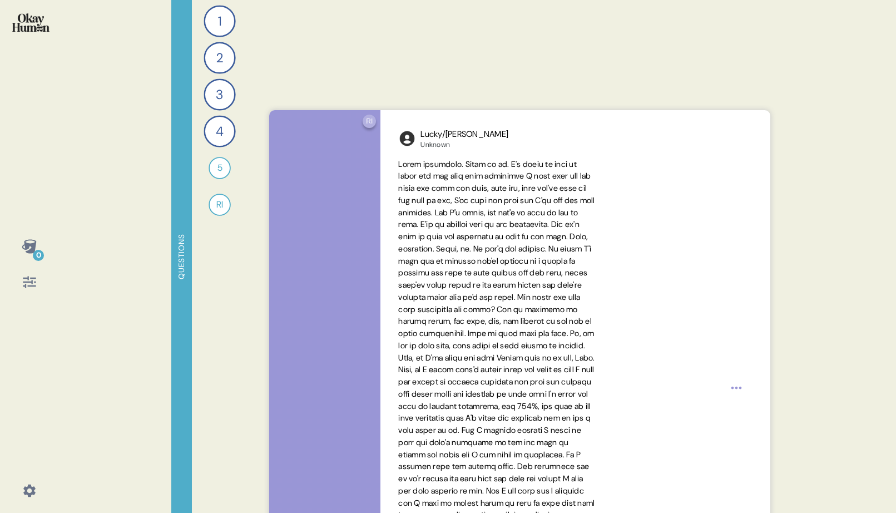
scroll to position [4120, 0]
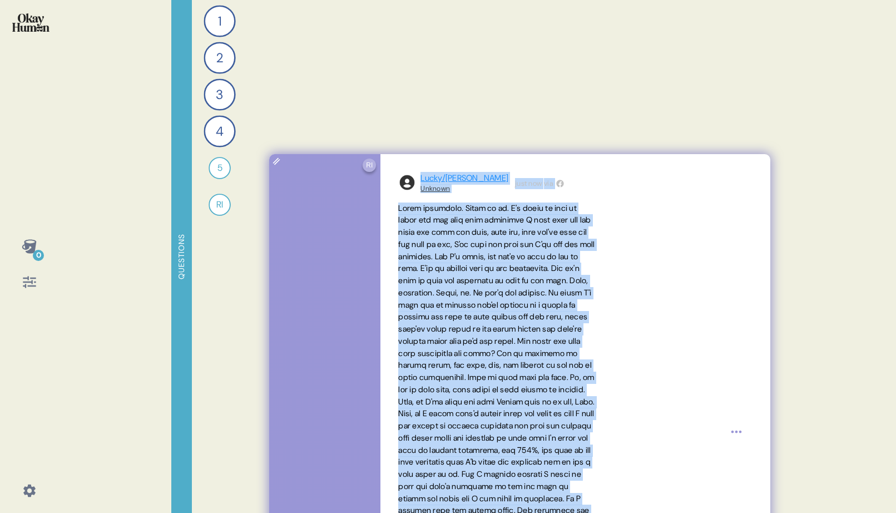
drag, startPoint x: 510, startPoint y: 357, endPoint x: 421, endPoint y: 177, distance: 200.9
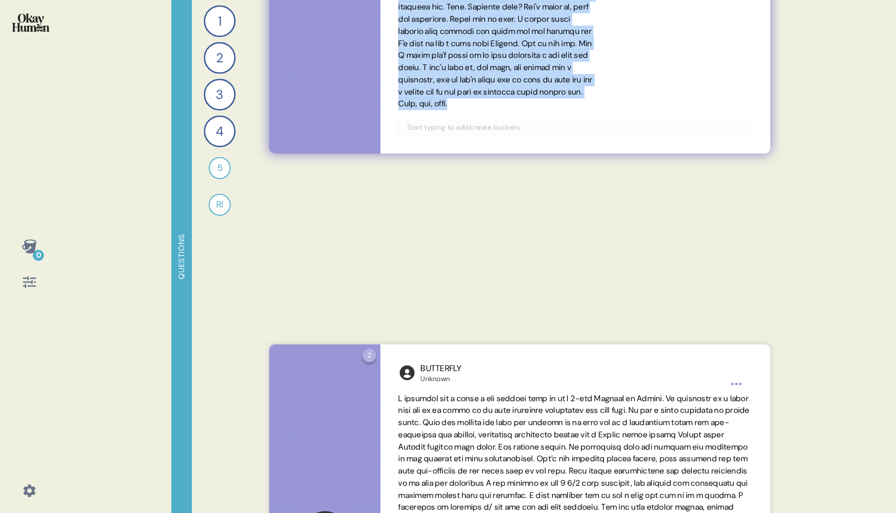
scroll to position [7476, 0]
copy div "Lucky/[PERSON_NAME] Unknown just now via Start recording. There we go. I'm goin…"
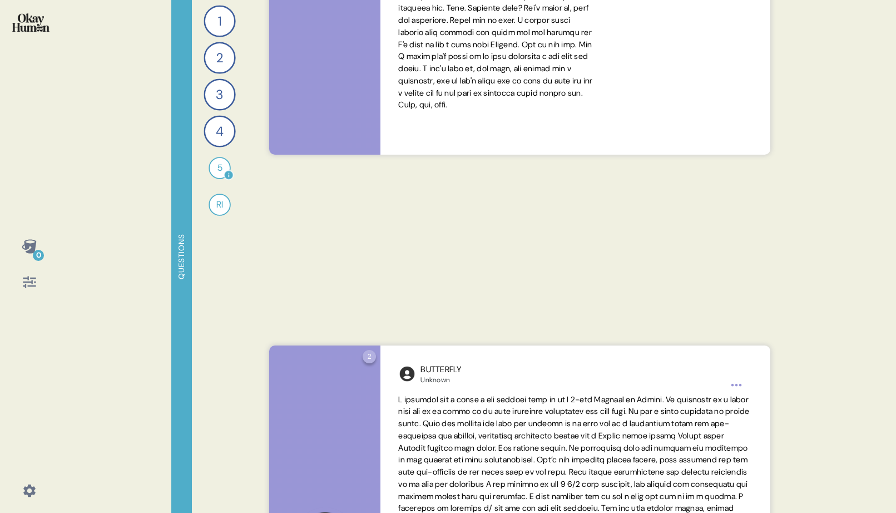
click at [218, 160] on div "5" at bounding box center [219, 168] width 22 height 22
